Goal: Information Seeking & Learning: Check status

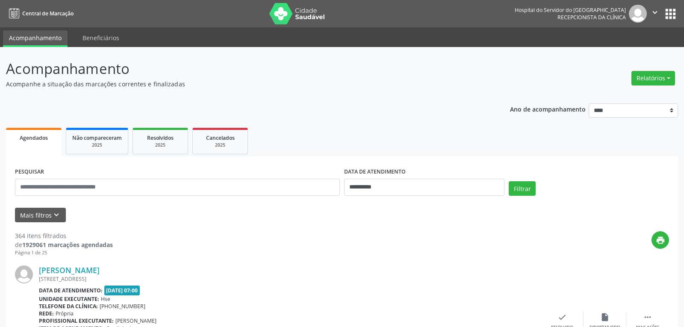
select select "*"
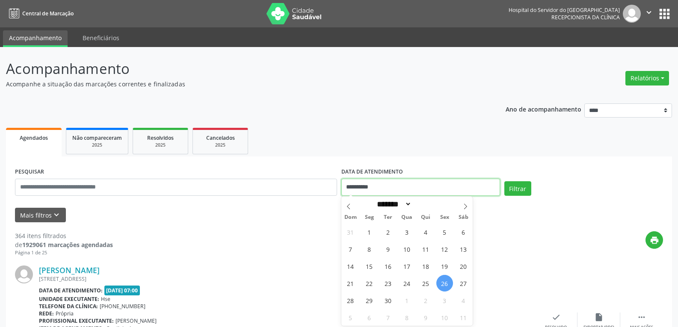
drag, startPoint x: 412, startPoint y: 188, endPoint x: 323, endPoint y: 183, distance: 88.7
click at [323, 183] on div "**********" at bounding box center [339, 184] width 652 height 36
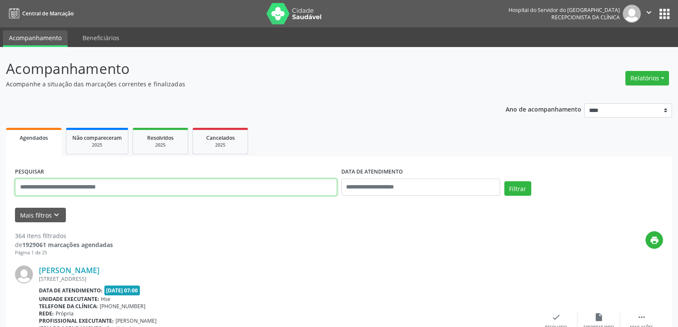
click at [303, 189] on input "text" at bounding box center [176, 187] width 322 height 17
click at [504, 181] on button "Filtrar" at bounding box center [517, 188] width 27 height 15
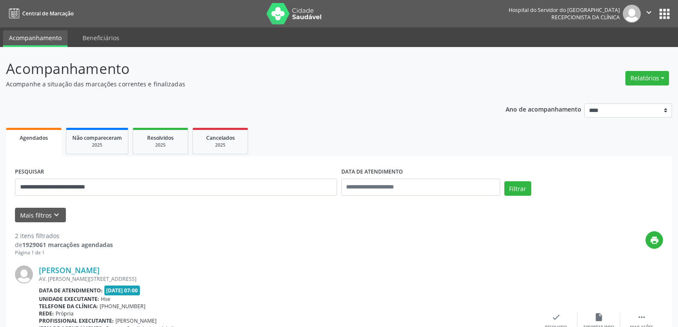
scroll to position [205, 0]
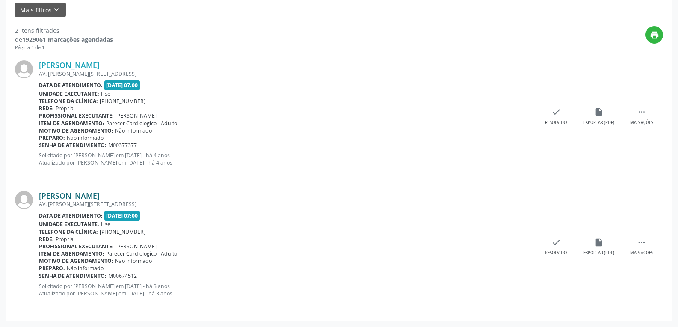
click at [93, 198] on link "[PERSON_NAME]" at bounding box center [69, 195] width 61 height 9
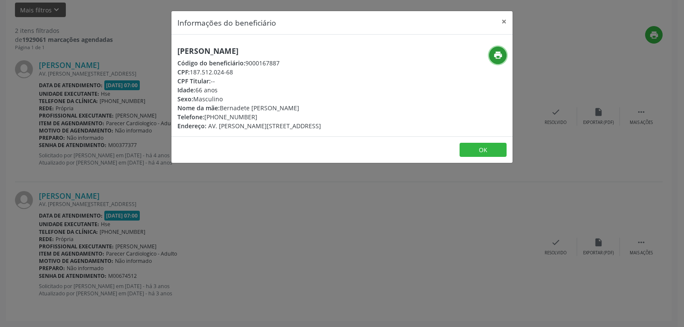
click at [494, 53] on icon "print" at bounding box center [498, 54] width 9 height 9
drag, startPoint x: 190, startPoint y: 70, endPoint x: 270, endPoint y: 70, distance: 80.4
click at [270, 70] on div "CPF: 187.512.024-68" at bounding box center [250, 72] width 144 height 9
copy div "187.512.024-68"
drag, startPoint x: 218, startPoint y: 116, endPoint x: 258, endPoint y: 117, distance: 39.4
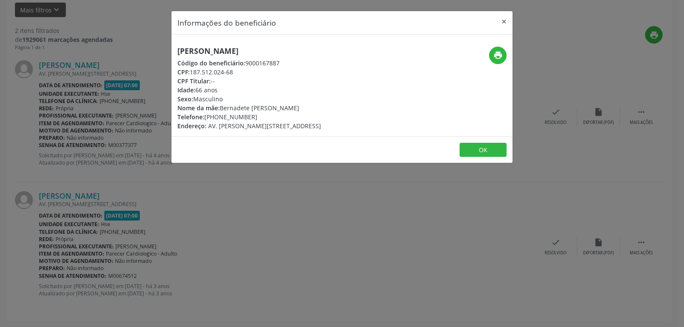
click at [258, 117] on div "Telefone: [PHONE_NUMBER]" at bounding box center [250, 117] width 144 height 9
copy div "99290-9847"
click at [507, 17] on button "×" at bounding box center [504, 21] width 17 height 21
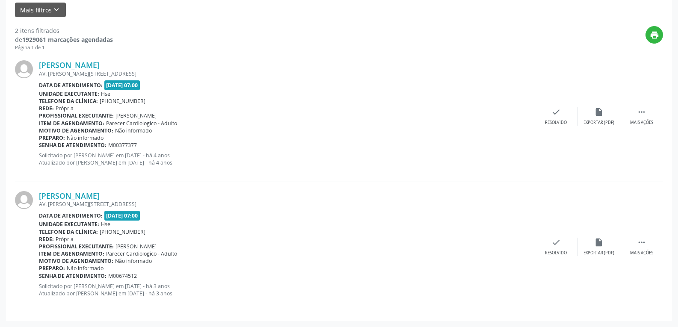
scroll to position [0, 0]
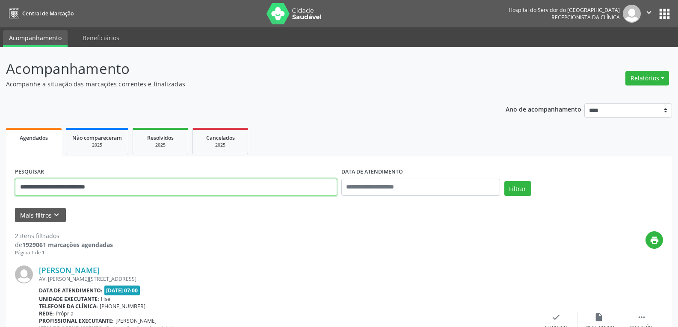
drag, startPoint x: 123, startPoint y: 187, endPoint x: 0, endPoint y: 189, distance: 122.8
click at [0, 189] on div "**********" at bounding box center [339, 290] width 678 height 486
paste input "text"
click at [504, 181] on button "Filtrar" at bounding box center [517, 188] width 27 height 15
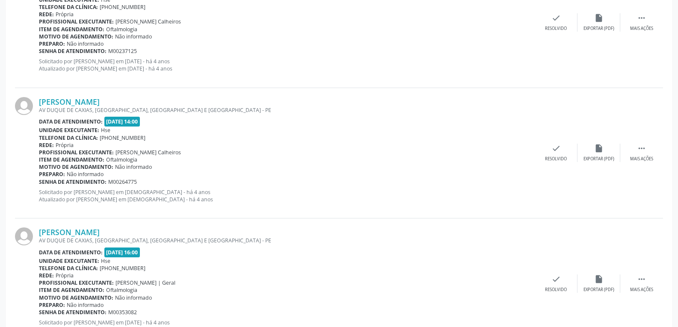
scroll to position [467, 0]
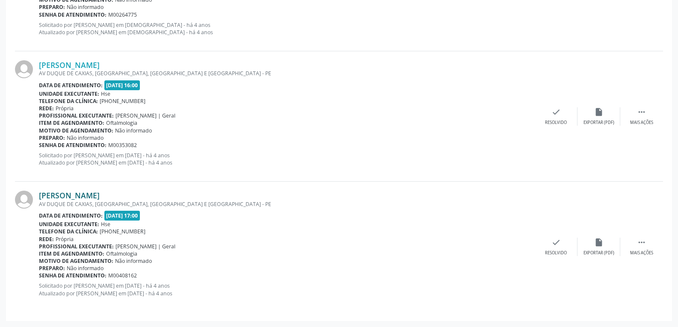
click at [89, 197] on link "[PERSON_NAME]" at bounding box center [69, 195] width 61 height 9
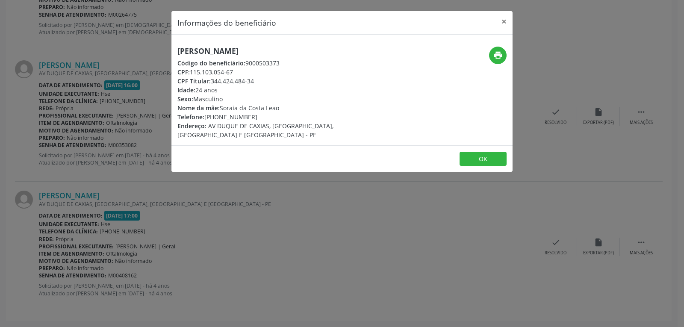
click at [510, 54] on div "print" at bounding box center [456, 93] width 114 height 93
click at [503, 54] on icon "print" at bounding box center [498, 54] width 9 height 9
drag, startPoint x: 212, startPoint y: 81, endPoint x: 294, endPoint y: 83, distance: 82.1
click at [294, 83] on div "CPF Titular: 344.424.484-34" at bounding box center [286, 81] width 216 height 9
copy div "344.424.484-34"
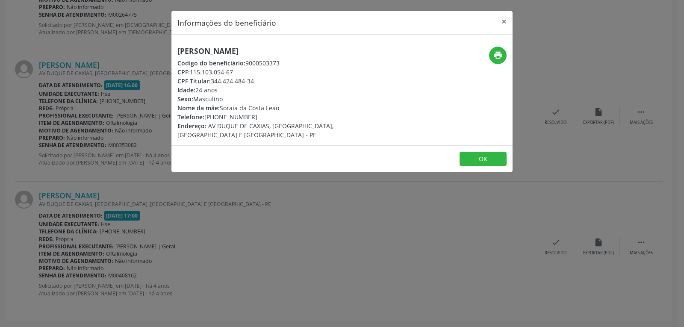
drag, startPoint x: 218, startPoint y: 117, endPoint x: 281, endPoint y: 112, distance: 63.5
click at [281, 113] on div "Telefone: [PHONE_NUMBER]" at bounding box center [286, 117] width 216 height 9
copy div "98819-7960"
click at [504, 19] on button "×" at bounding box center [504, 21] width 17 height 21
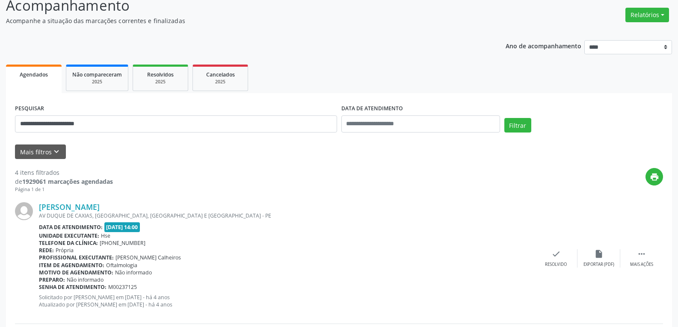
scroll to position [0, 0]
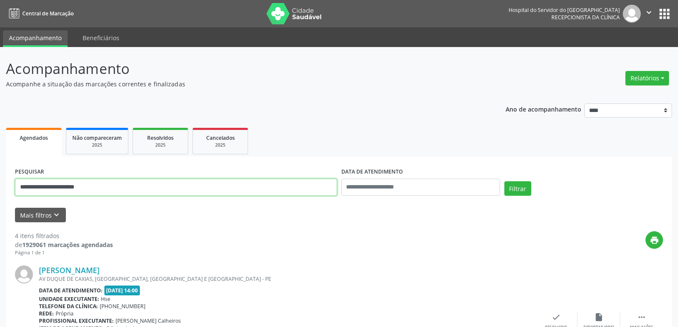
drag, startPoint x: 129, startPoint y: 182, endPoint x: 0, endPoint y: 176, distance: 128.9
click at [504, 181] on button "Filtrar" at bounding box center [517, 188] width 27 height 15
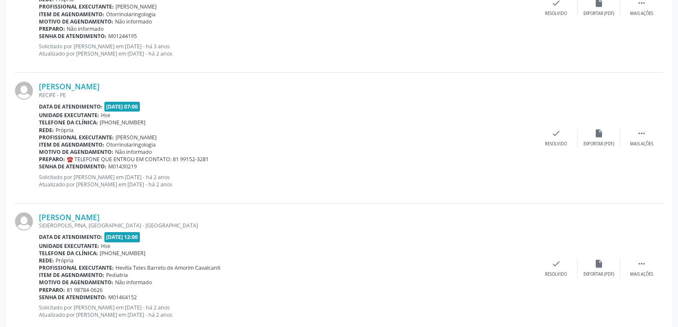
scroll to position [1928, 0]
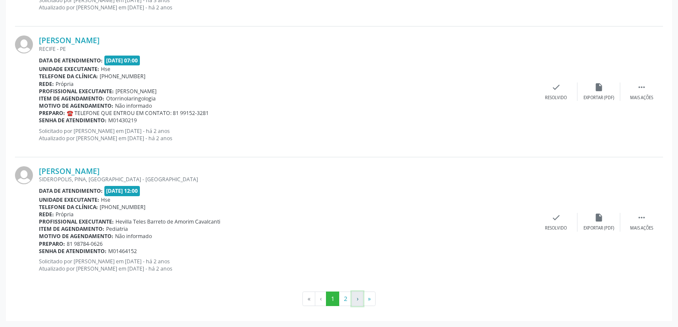
click at [352, 298] on button "›" at bounding box center [358, 299] width 12 height 15
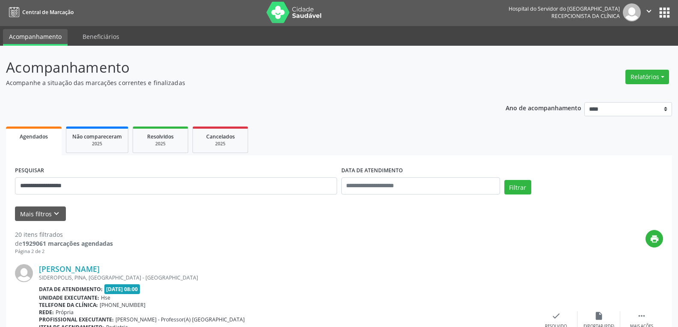
scroll to position [0, 0]
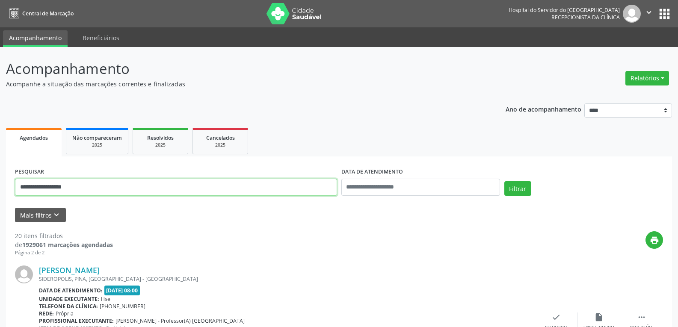
click at [95, 191] on input "**********" at bounding box center [176, 187] width 322 height 17
type input "**********"
click at [504, 181] on button "Filtrar" at bounding box center [517, 188] width 27 height 15
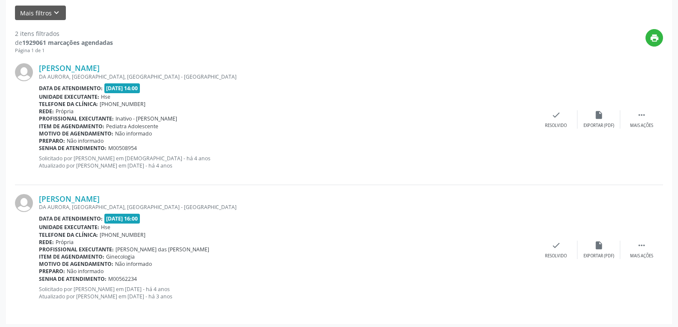
scroll to position [205, 0]
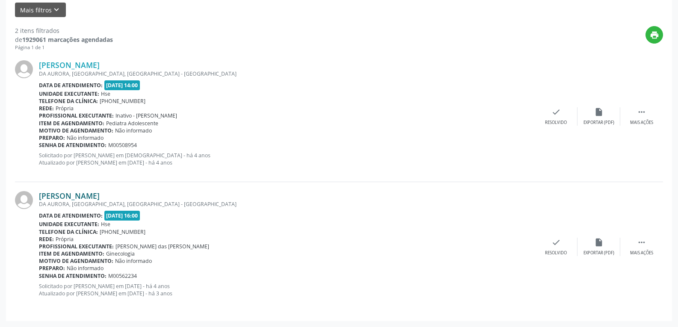
click at [95, 196] on link "[PERSON_NAME]" at bounding box center [69, 195] width 61 height 9
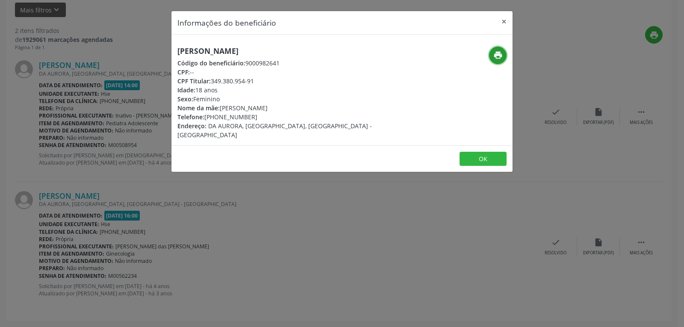
click at [501, 57] on icon "print" at bounding box center [498, 54] width 9 height 9
click at [499, 56] on icon "print" at bounding box center [498, 54] width 9 height 9
drag, startPoint x: 213, startPoint y: 79, endPoint x: 302, endPoint y: 80, distance: 88.1
click at [302, 80] on div "CPF Titular: 349.380.954-91" at bounding box center [286, 81] width 216 height 9
copy div "349.380.954-91"
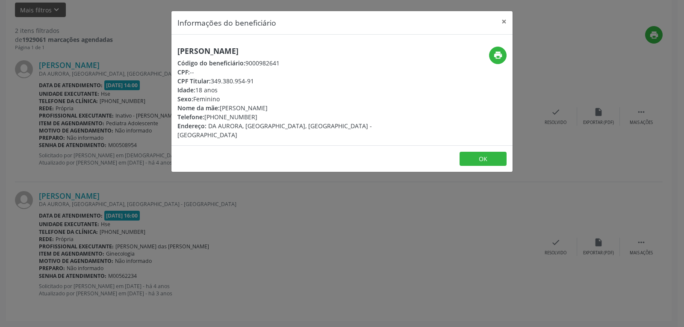
copy div "349.380.954-91"
drag, startPoint x: 216, startPoint y: 115, endPoint x: 253, endPoint y: 116, distance: 36.8
click at [253, 116] on div "Telefone: [PHONE_NUMBER]" at bounding box center [286, 117] width 216 height 9
copy div "98613-8481"
click at [503, 20] on button "×" at bounding box center [504, 21] width 17 height 21
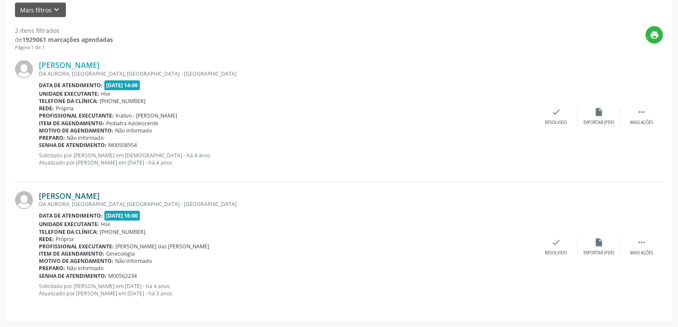
click at [85, 198] on link "[PERSON_NAME]" at bounding box center [69, 195] width 61 height 9
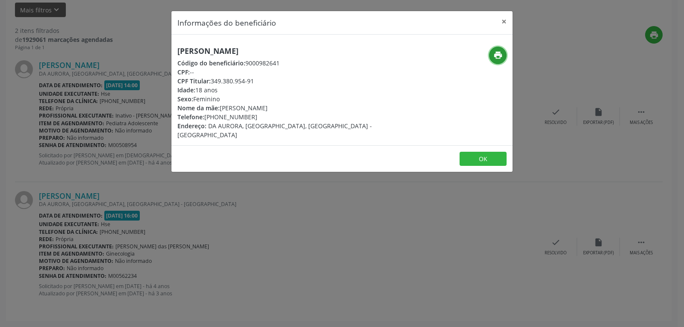
click at [494, 56] on icon "print" at bounding box center [498, 54] width 9 height 9
click at [502, 20] on button "×" at bounding box center [504, 21] width 17 height 21
